Goal: Task Accomplishment & Management: Complete application form

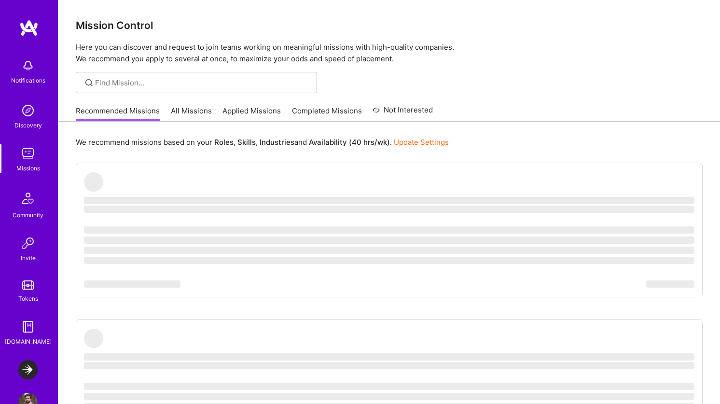
click at [177, 78] on input at bounding box center [202, 83] width 215 height 10
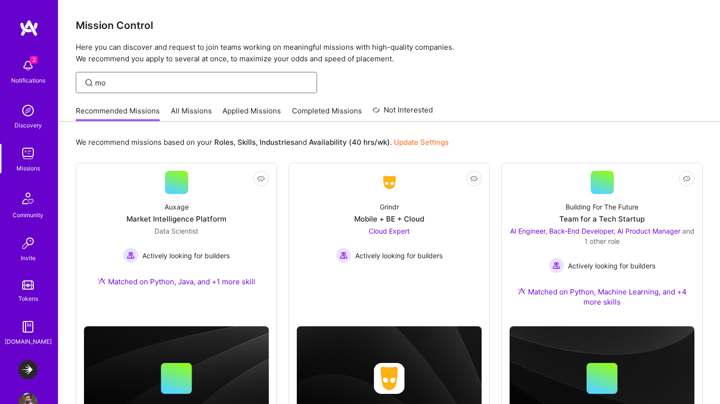
type input "m"
click at [27, 67] on img at bounding box center [27, 65] width 19 height 19
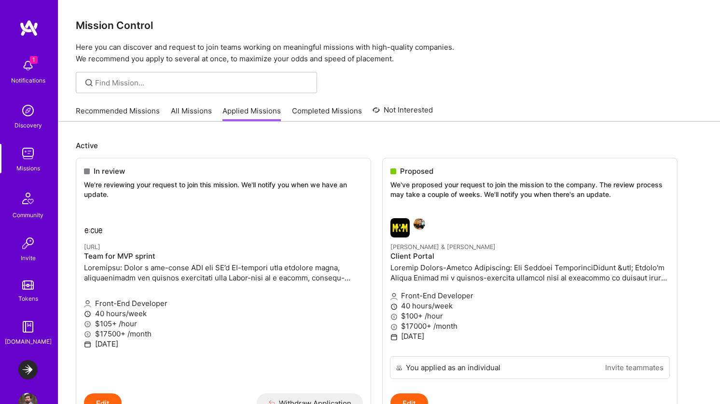
click at [522, 112] on div "Recommended Missions All Missions Applied Missions Completed Missions Not Inter…" at bounding box center [389, 110] width 626 height 21
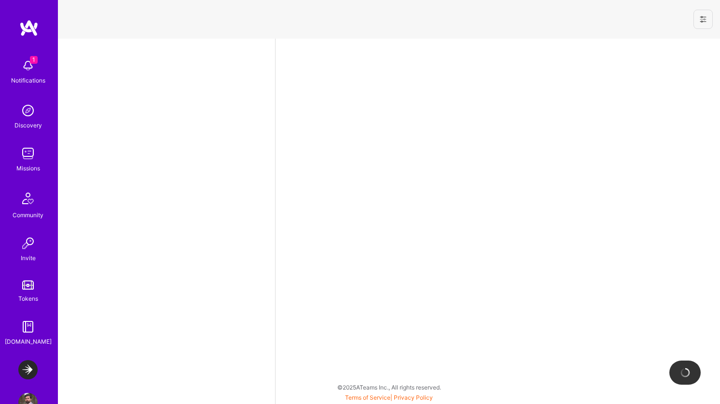
select select "CA"
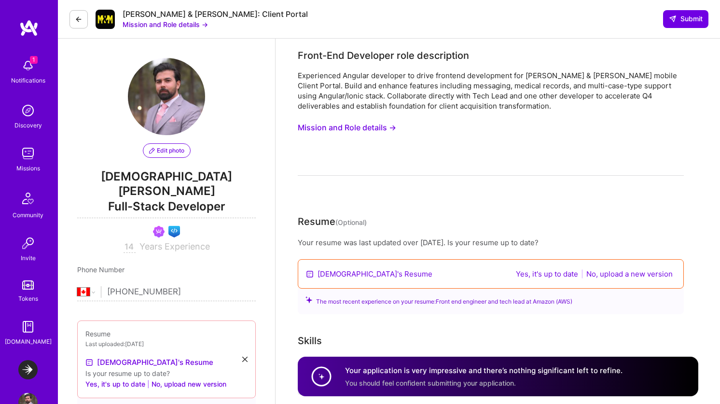
click at [444, 169] on div "Experienced Angular developer to drive frontend development for [PERSON_NAME] &…" at bounding box center [491, 122] width 386 height 105
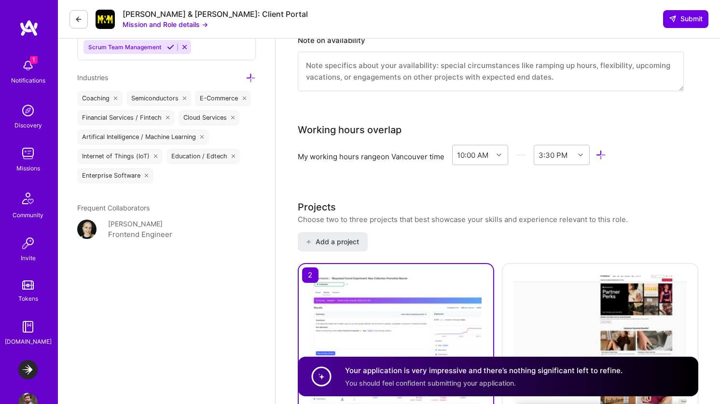
scroll to position [1482, 0]
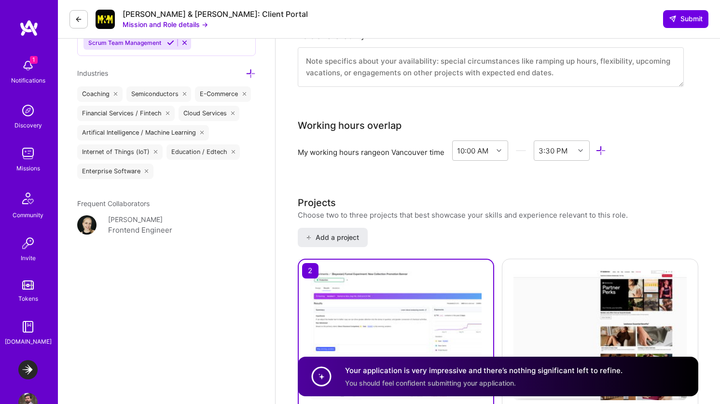
click at [211, 214] on div "[PERSON_NAME] Frontend Engineer" at bounding box center [166, 230] width 178 height 33
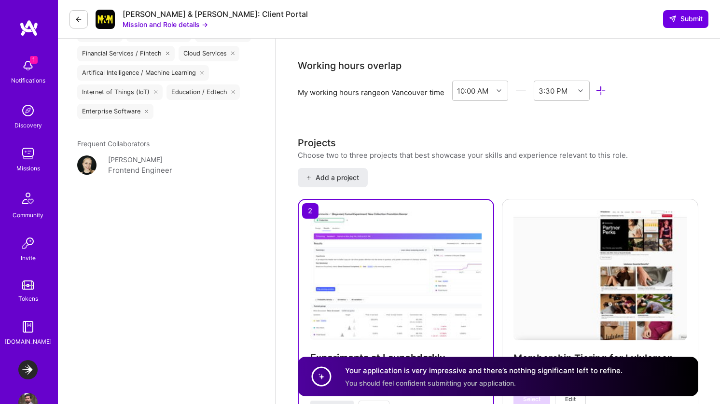
scroll to position [1516, 0]
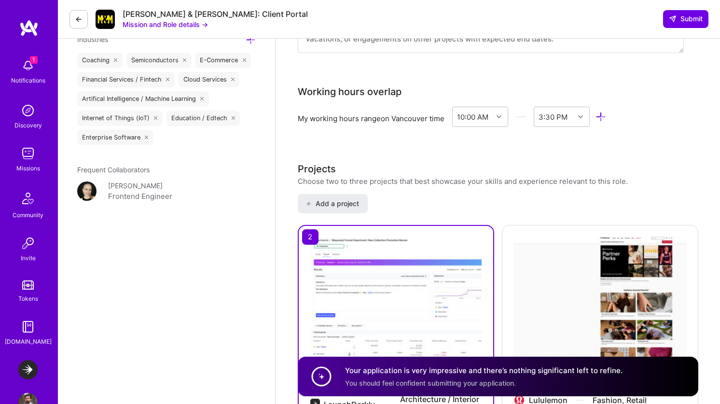
click at [140, 165] on span "Frequent Collaborators" at bounding box center [113, 169] width 72 height 8
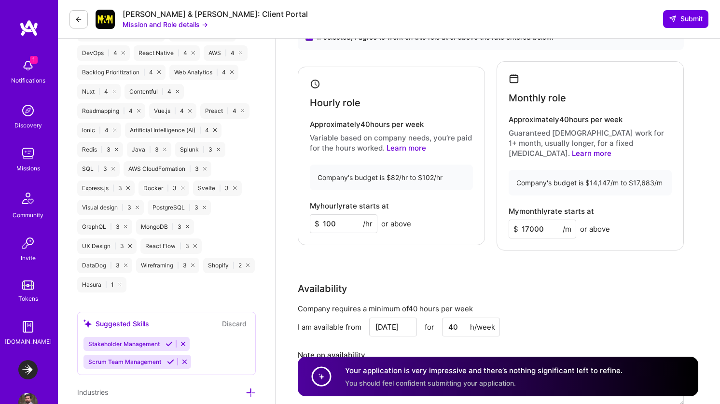
scroll to position [1541, 0]
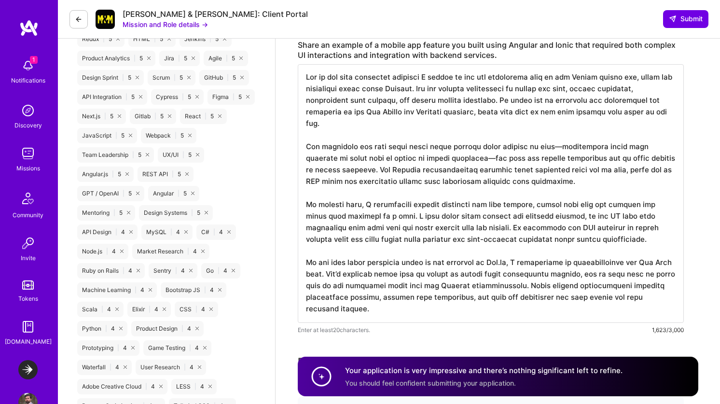
scroll to position [759, 0]
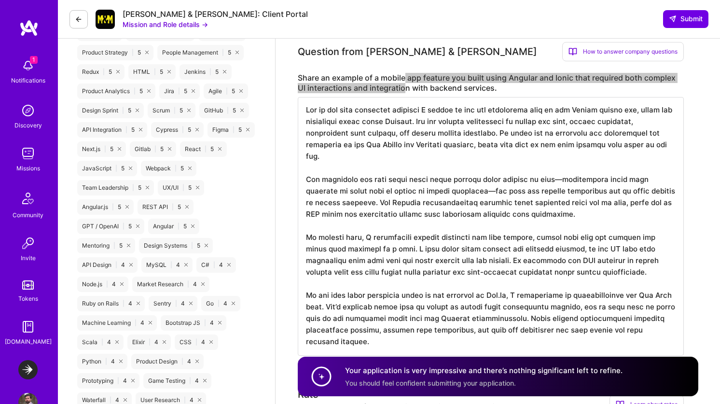
drag, startPoint x: 404, startPoint y: 78, endPoint x: 403, endPoint y: 91, distance: 12.6
click at [403, 91] on label "Share an example of a mobile app feature you built using Angular and Ionic that…" at bounding box center [491, 83] width 386 height 20
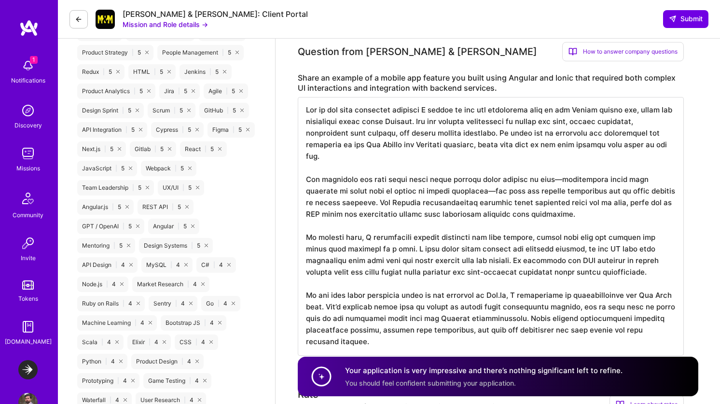
click at [402, 67] on div "Question from [PERSON_NAME] & [PERSON_NAME] How to answer company questions Mas…" at bounding box center [491, 205] width 386 height 326
click at [492, 135] on textarea at bounding box center [491, 226] width 386 height 258
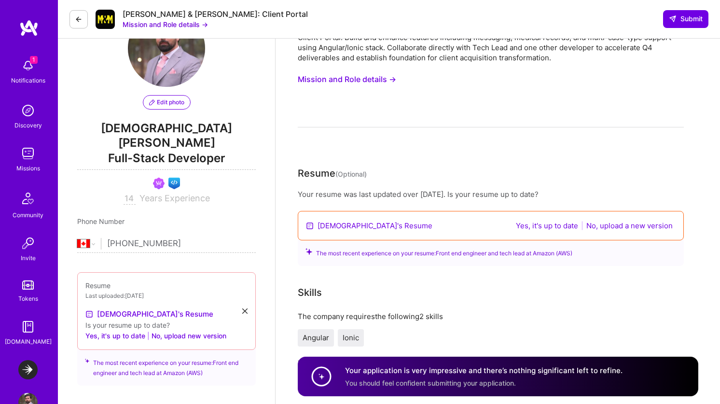
scroll to position [0, 0]
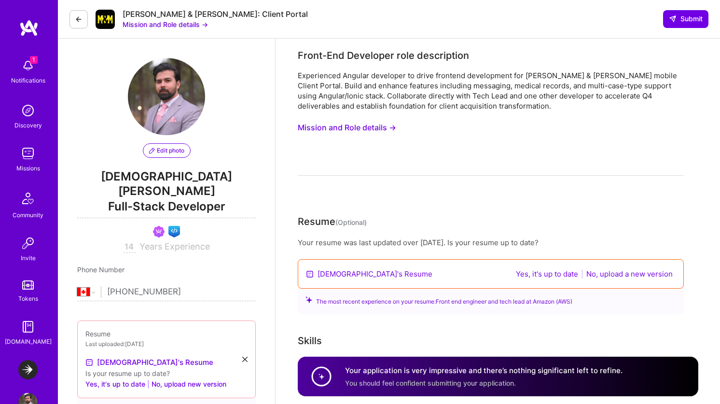
click at [378, 128] on button "Mission and Role details →" at bounding box center [347, 128] width 98 height 18
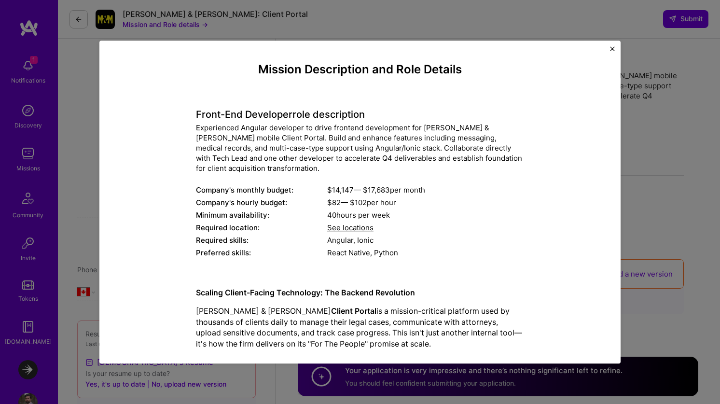
click at [244, 109] on h4 "Front-End Developer role description" at bounding box center [360, 115] width 328 height 12
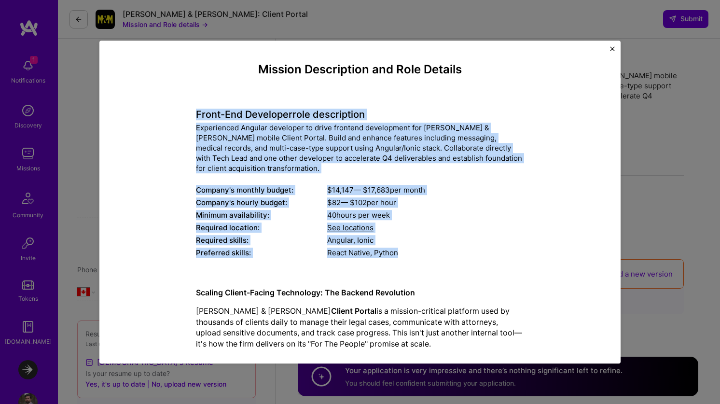
drag, startPoint x: 244, startPoint y: 109, endPoint x: 396, endPoint y: 246, distance: 204.2
click at [396, 246] on div "Front-End Developer role description Experienced Angular developer to drive fro…" at bounding box center [360, 178] width 328 height 164
copy div "Front-End Developer role description Experienced Angular developer to drive fro…"
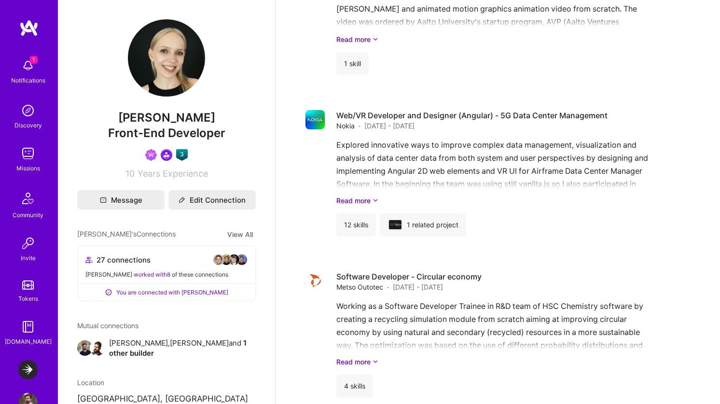
scroll to position [2327, 0]
